Goal: Download file/media

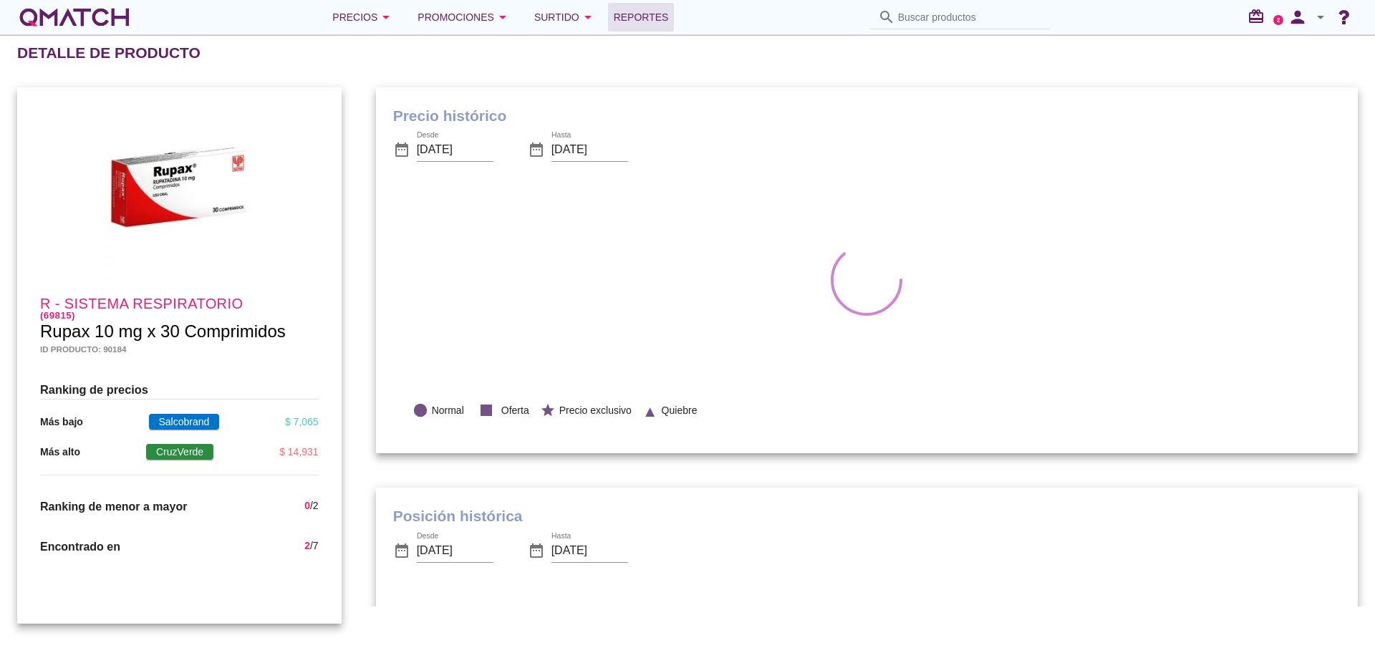
click at [632, 10] on span "Reportes" at bounding box center [641, 17] width 55 height 17
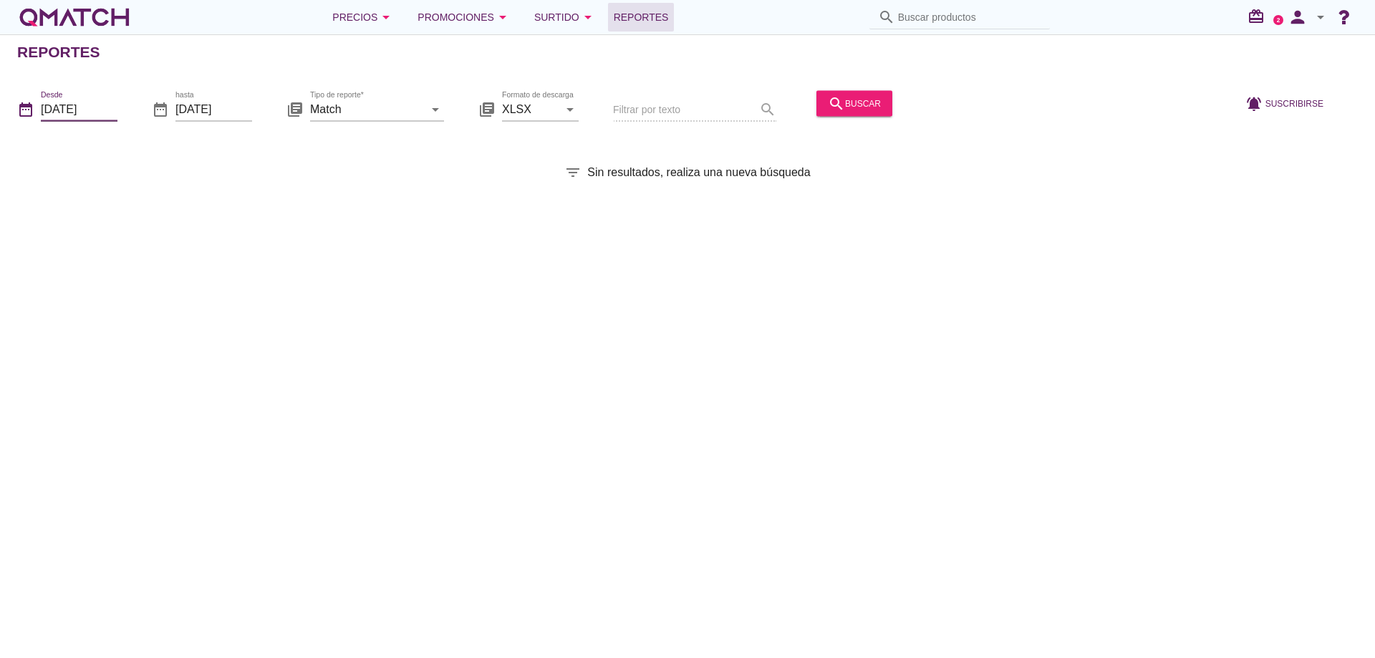
click at [115, 112] on input "[DATE]" at bounding box center [79, 108] width 77 height 23
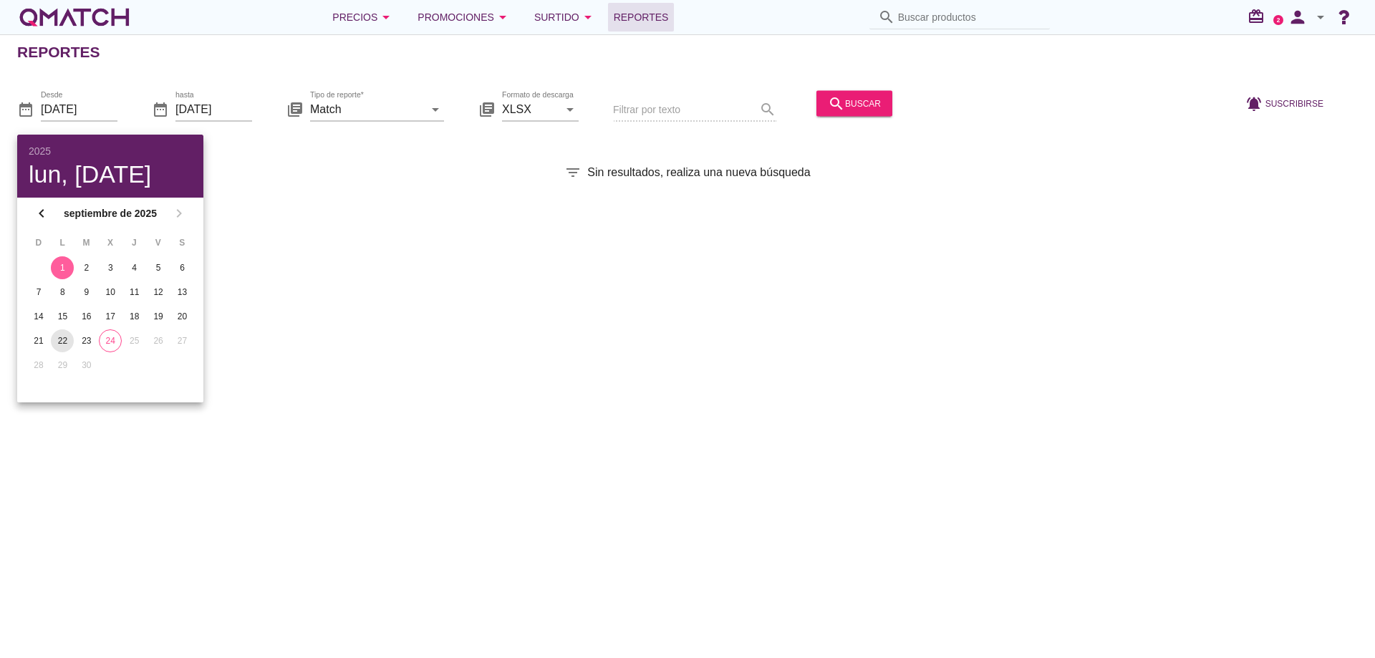
click at [65, 340] on div "22" at bounding box center [62, 340] width 23 height 13
click at [78, 336] on div "23" at bounding box center [86, 340] width 23 height 13
click at [68, 336] on div "22" at bounding box center [62, 340] width 23 height 13
type input "[DATE]"
click at [218, 115] on input "[DATE]" at bounding box center [213, 108] width 77 height 23
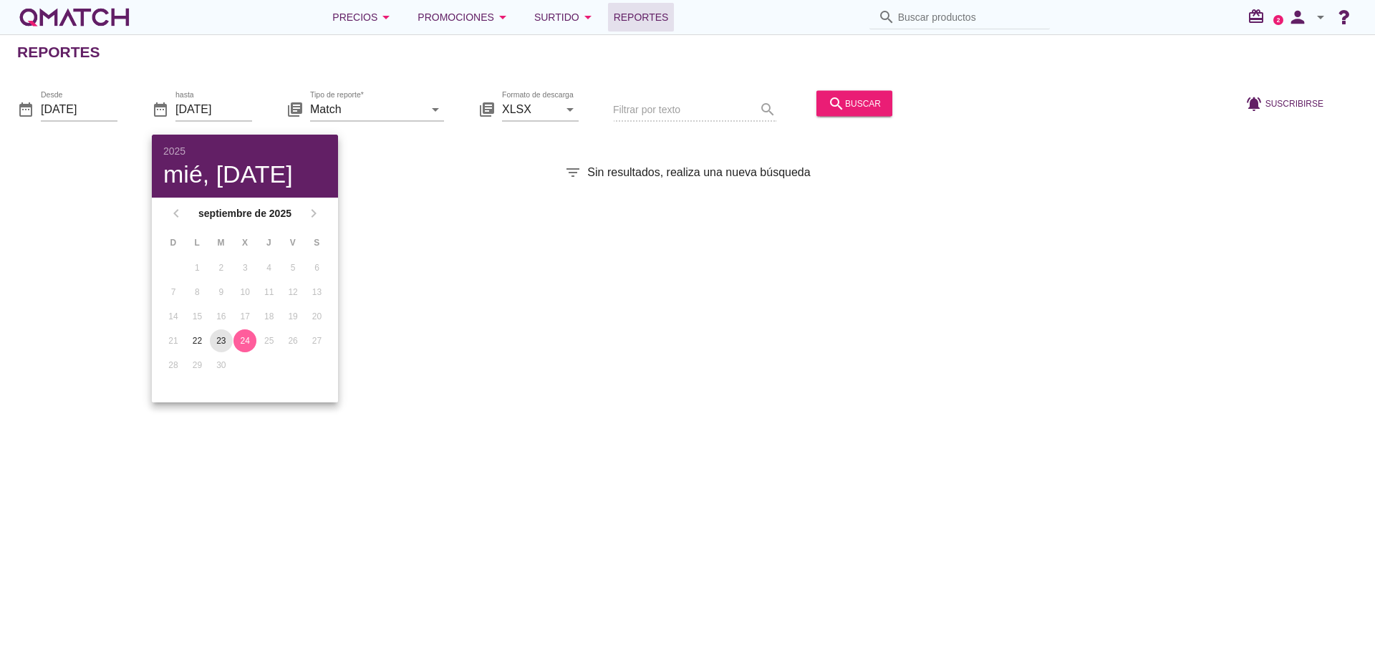
click at [221, 337] on div "23" at bounding box center [221, 340] width 23 height 13
type input "[DATE]"
click at [866, 100] on div "search buscar" at bounding box center [854, 103] width 53 height 17
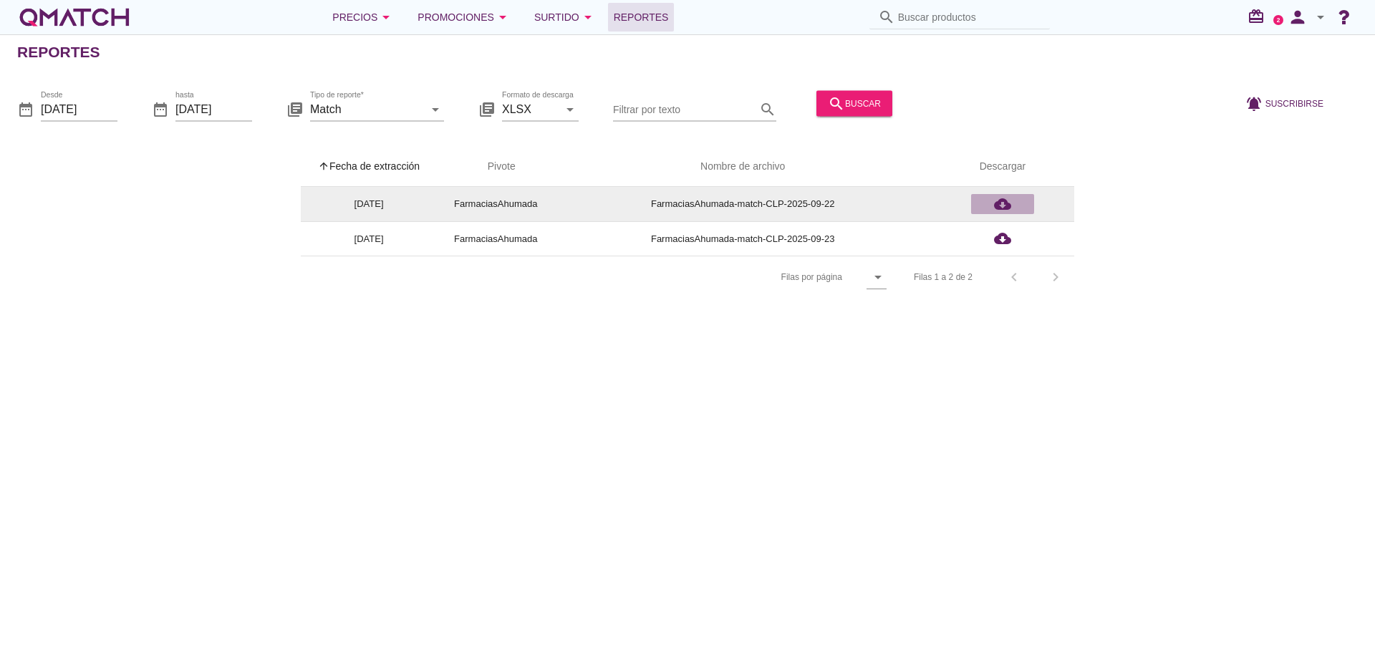
click at [1000, 195] on icon "cloud_download" at bounding box center [1002, 203] width 17 height 17
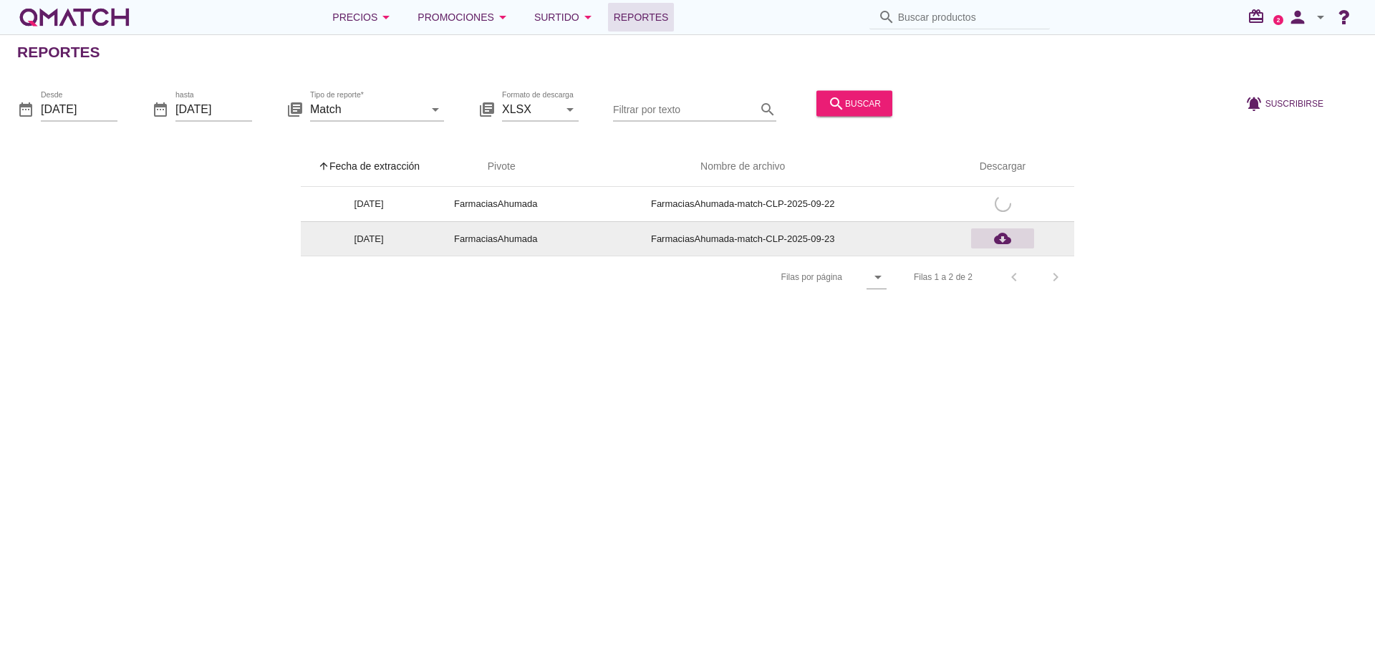
click at [1007, 236] on icon "cloud_download" at bounding box center [1002, 238] width 17 height 17
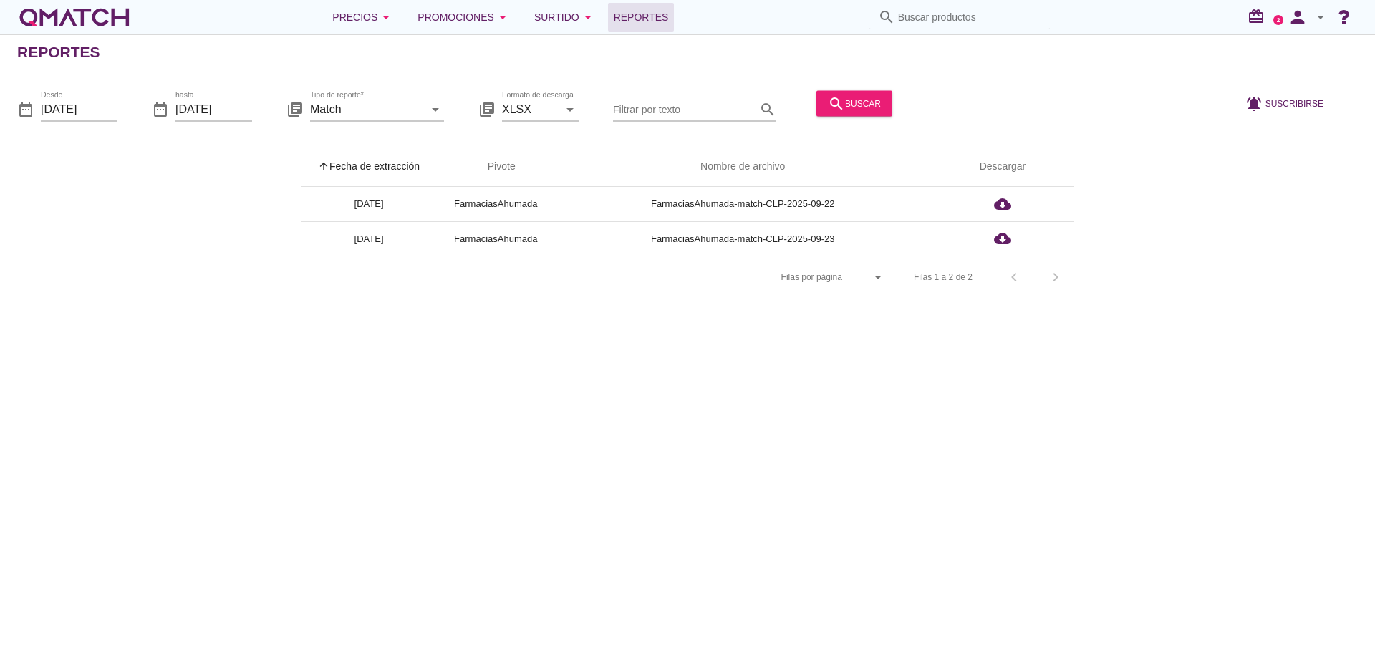
click at [1285, 219] on div "arrow_upward Fecha de extracción arrow_upward Pivote Nombre de archivo Descarga…" at bounding box center [687, 223] width 1341 height 152
click at [1240, 247] on div "arrow_upward Fecha de extracción arrow_upward Pivote Nombre de archivo Descarga…" at bounding box center [687, 223] width 1341 height 152
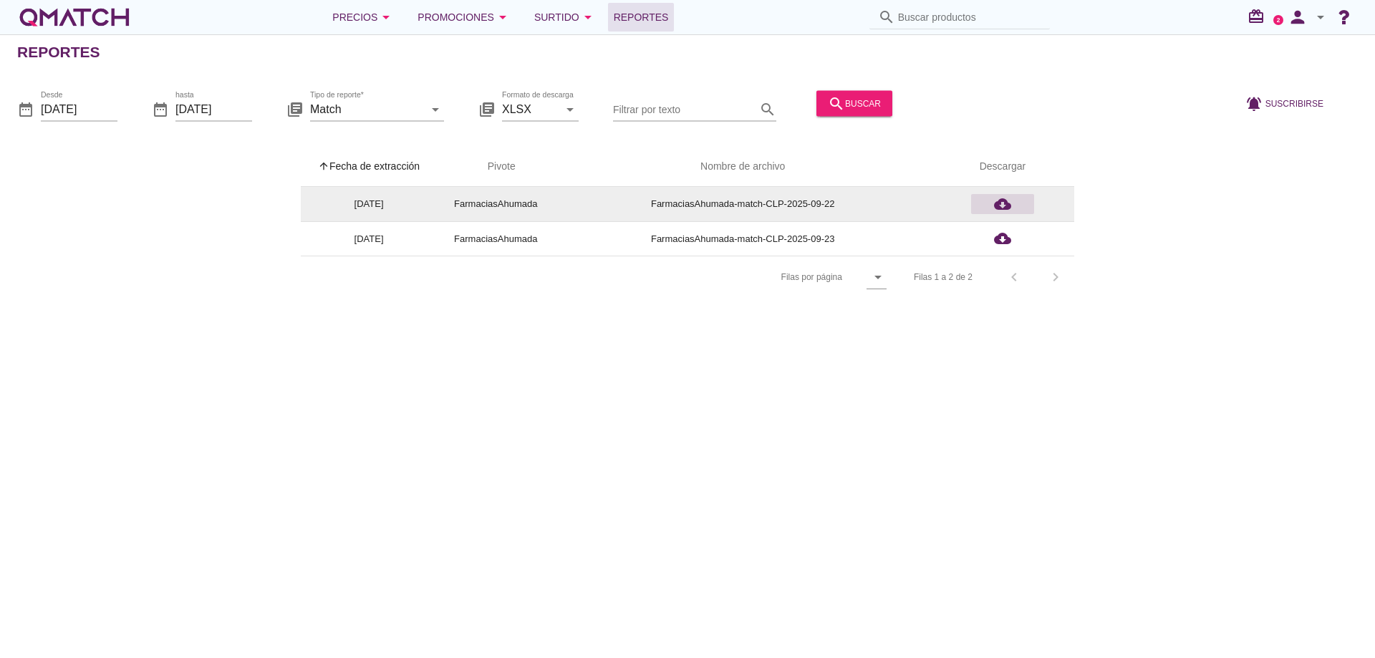
click at [1000, 200] on icon "cloud_download" at bounding box center [1002, 203] width 17 height 17
